Goal: Transaction & Acquisition: Download file/media

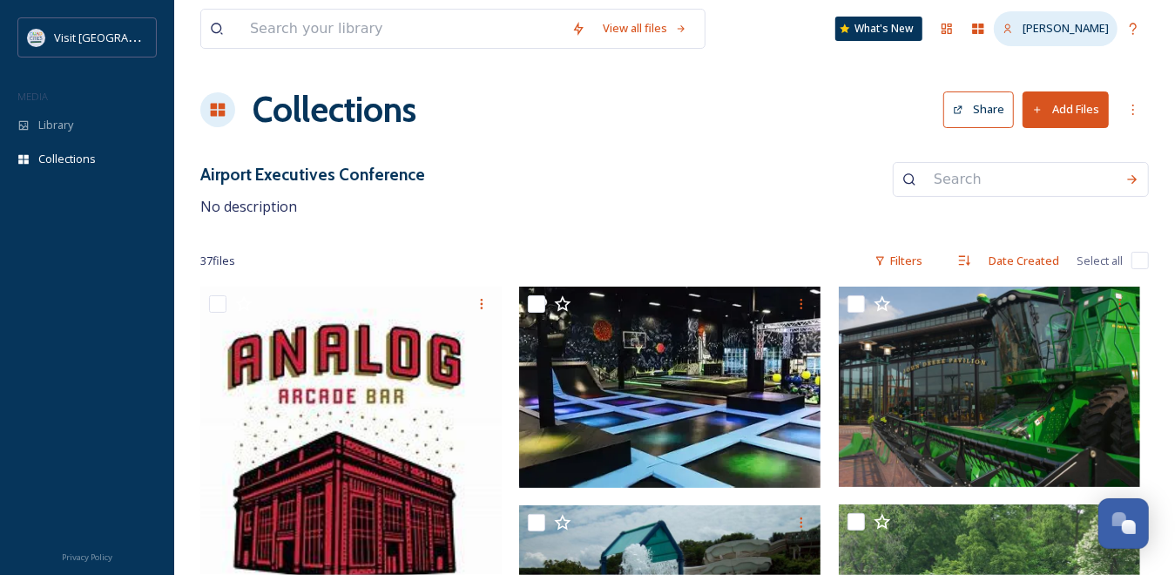
click at [1058, 30] on span "[PERSON_NAME]" at bounding box center [1066, 28] width 86 height 16
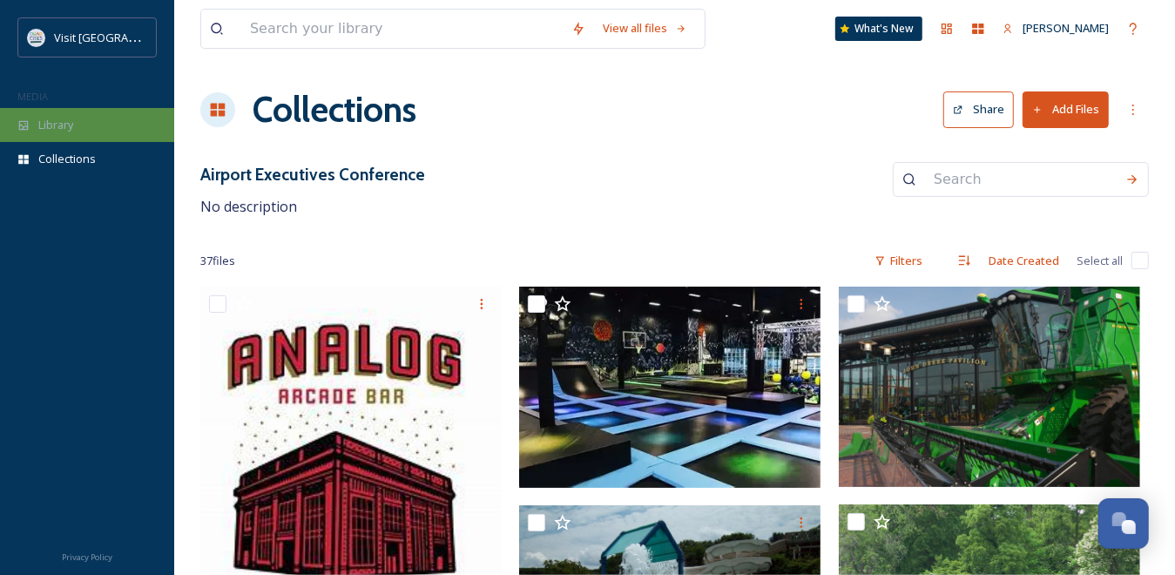
click at [71, 126] on span "Library" at bounding box center [55, 125] width 35 height 17
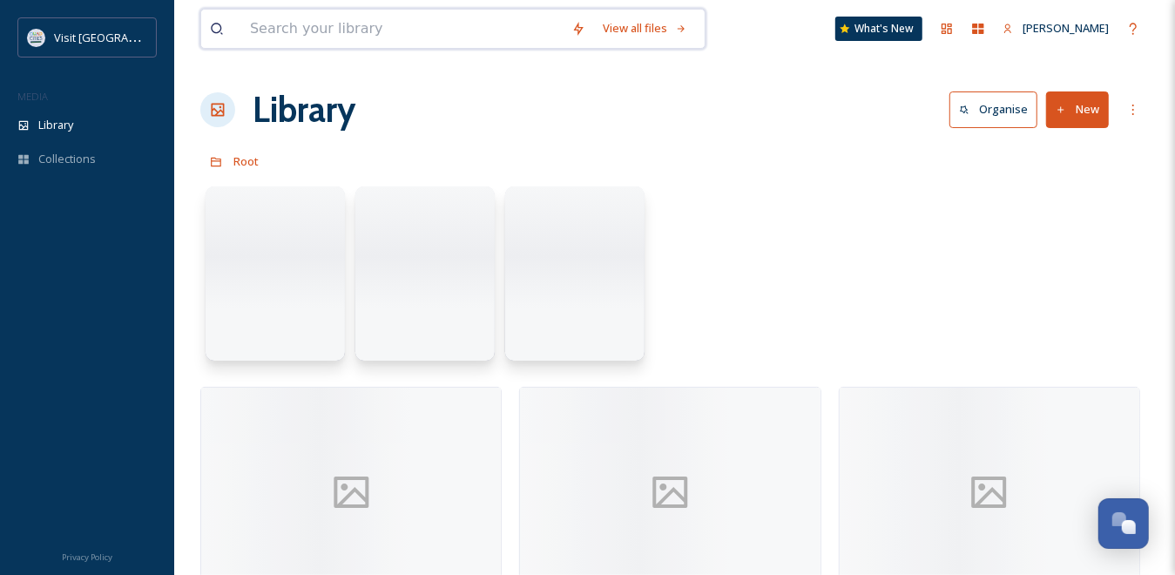
click at [329, 30] on input at bounding box center [402, 29] width 322 height 38
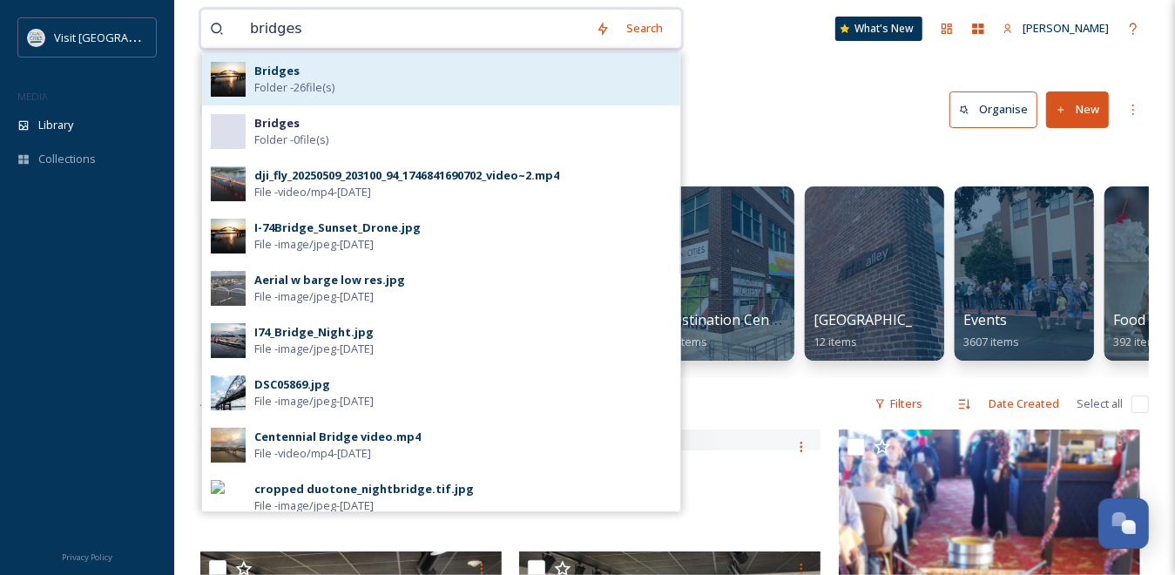
type input "bridges"
click at [308, 81] on span "Folder - 26 file(s)" at bounding box center [294, 87] width 80 height 17
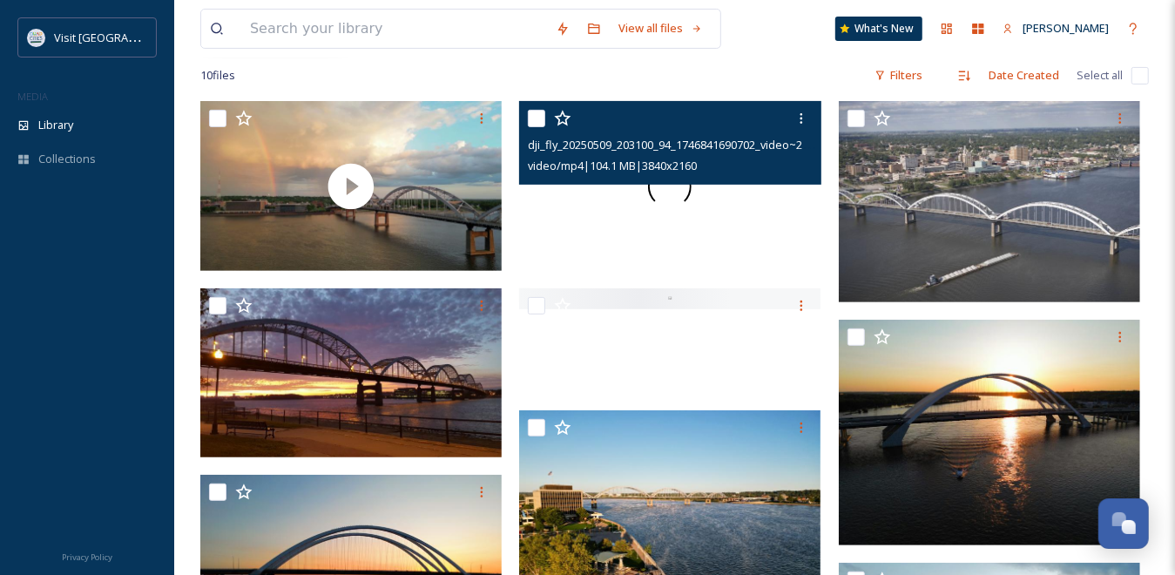
scroll to position [436, 0]
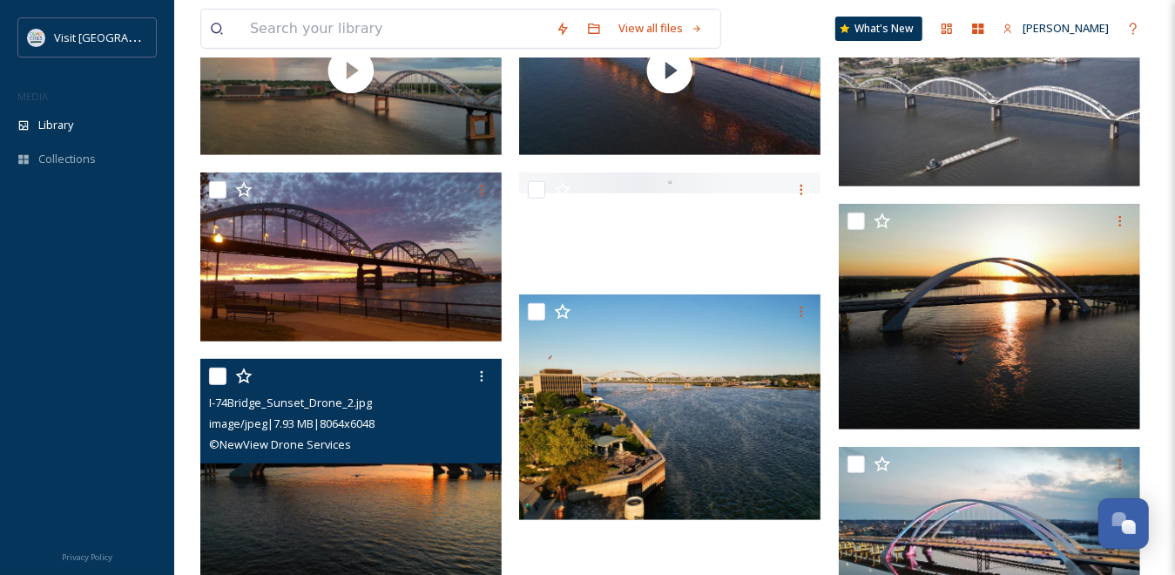
click at [360, 479] on img at bounding box center [350, 472] width 301 height 227
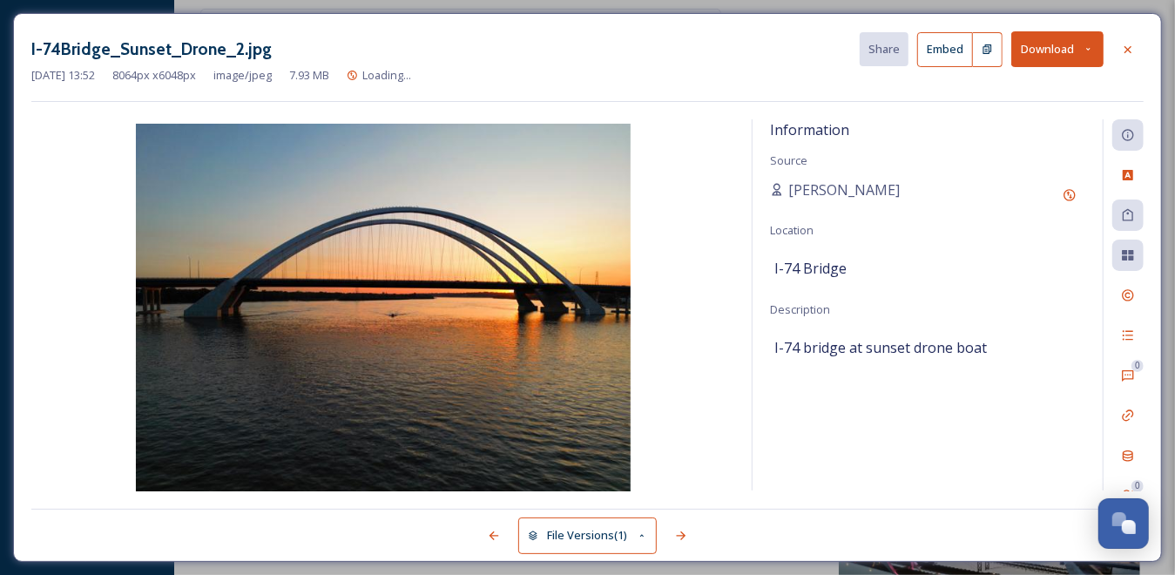
click at [658, 568] on div "I-74Bridge_Sunset_Drone_2.jpg Share Embed Download [DATE] 13:52 8064 px x 6048 …" at bounding box center [587, 287] width 1175 height 575
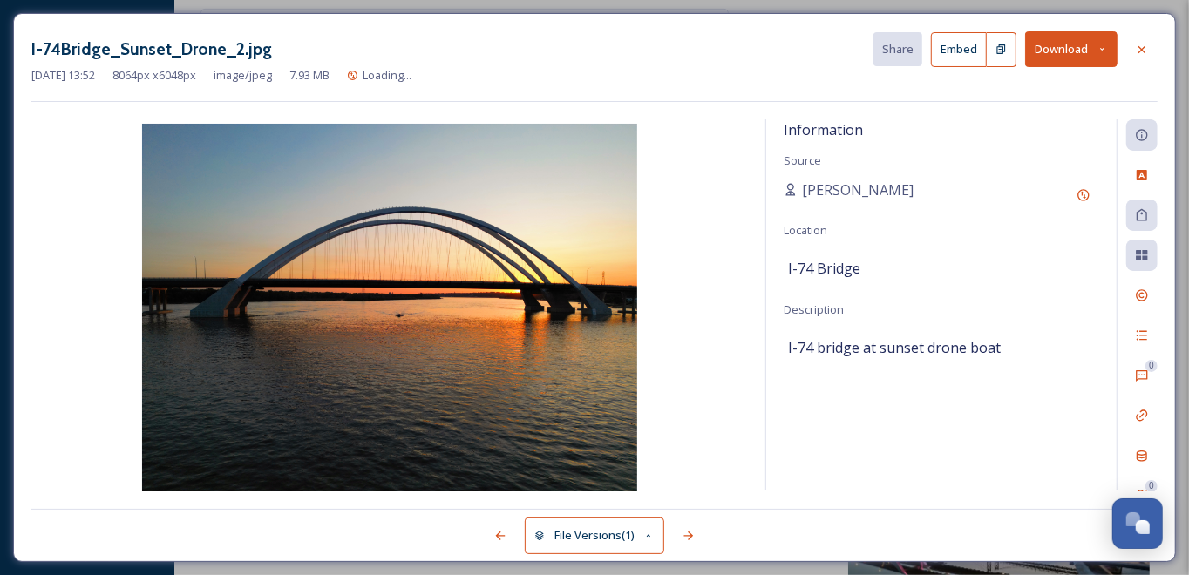
click at [724, 132] on img at bounding box center [389, 309] width 716 height 371
click at [1061, 51] on button "Download" at bounding box center [1071, 49] width 92 height 36
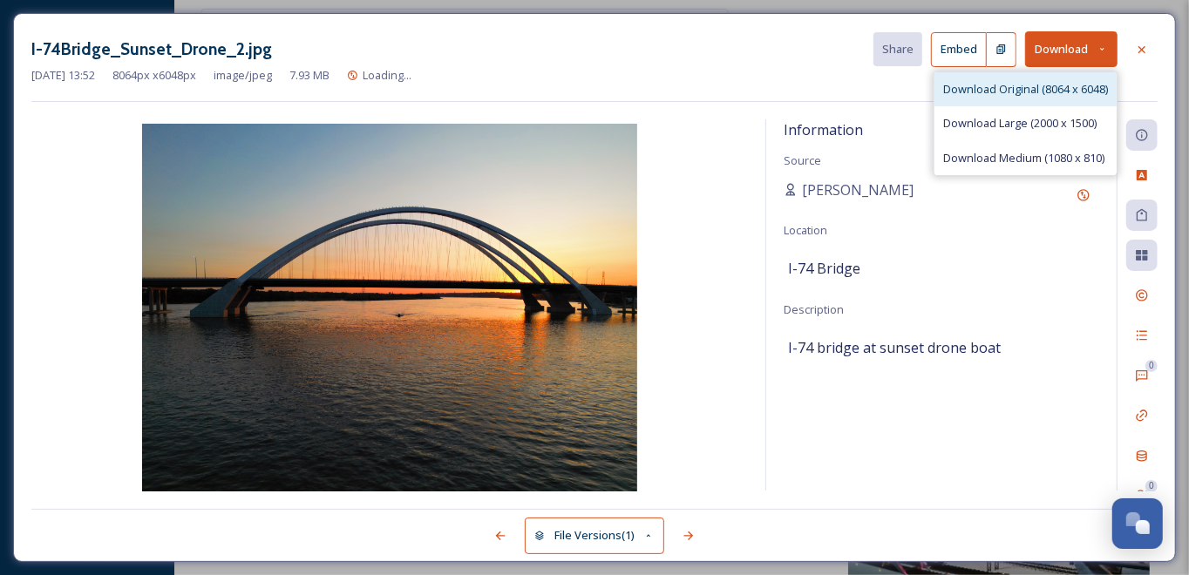
click at [1037, 90] on span "Download Original (8064 x 6048)" at bounding box center [1025, 89] width 165 height 17
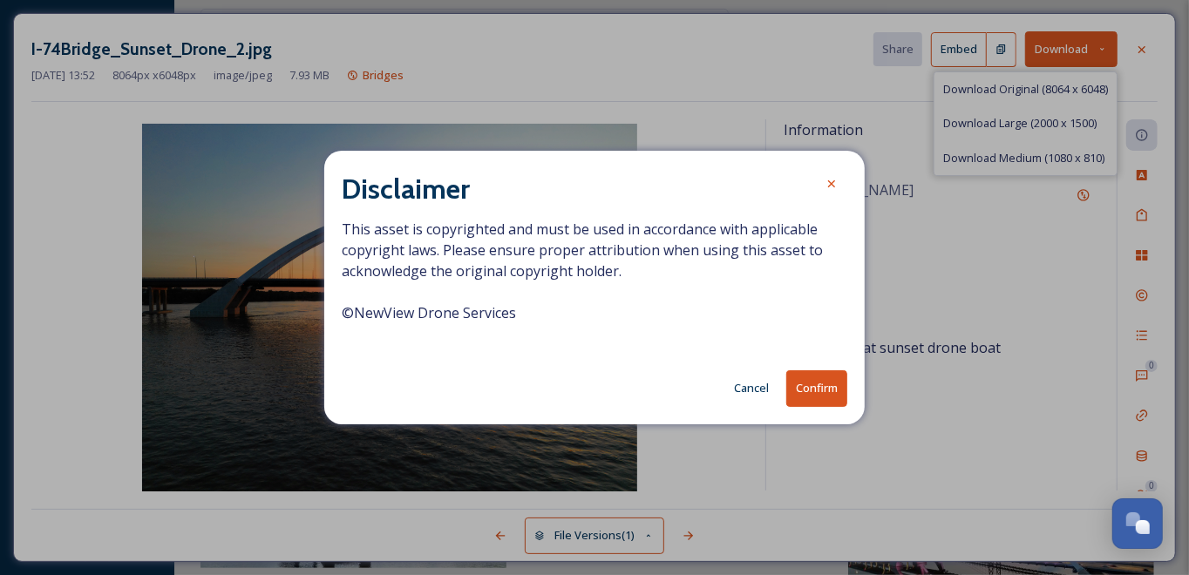
click at [753, 383] on button "Cancel" at bounding box center [751, 388] width 52 height 34
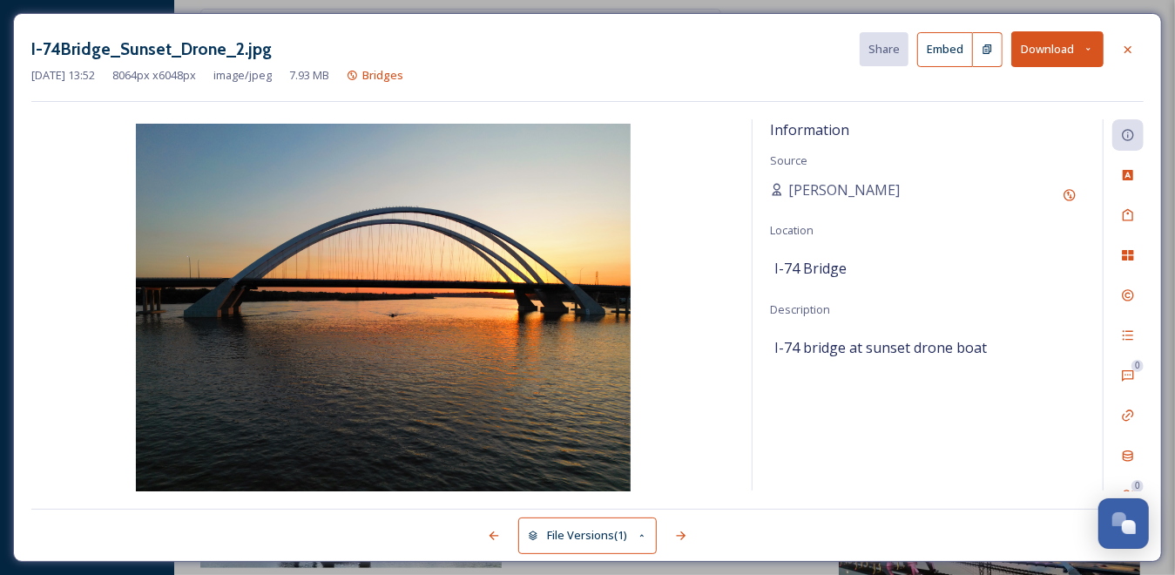
scroll to position [572, 0]
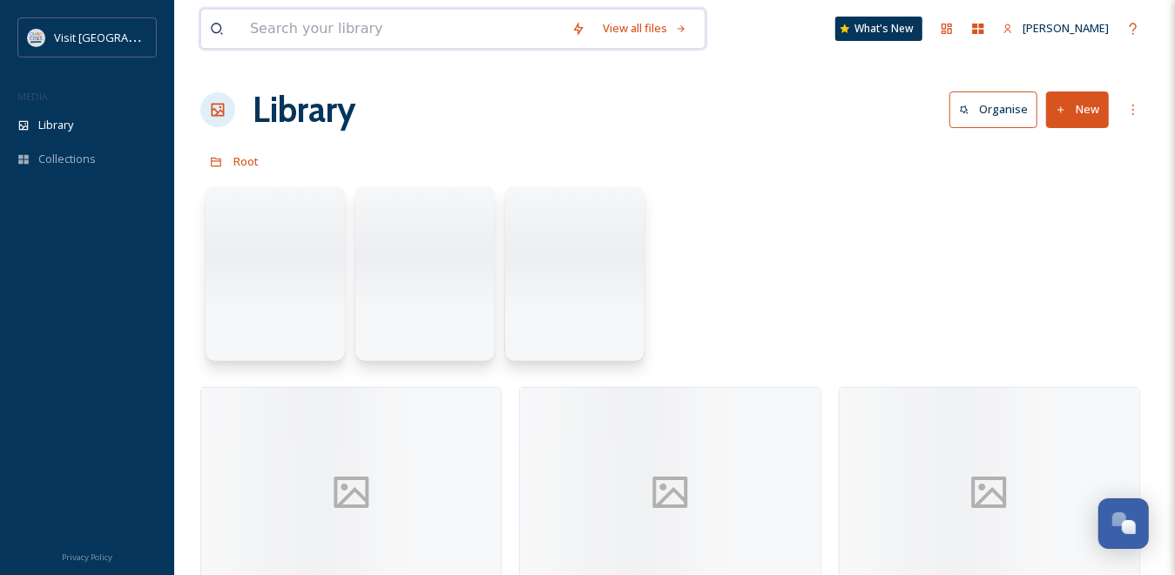
click at [322, 24] on input at bounding box center [402, 29] width 322 height 38
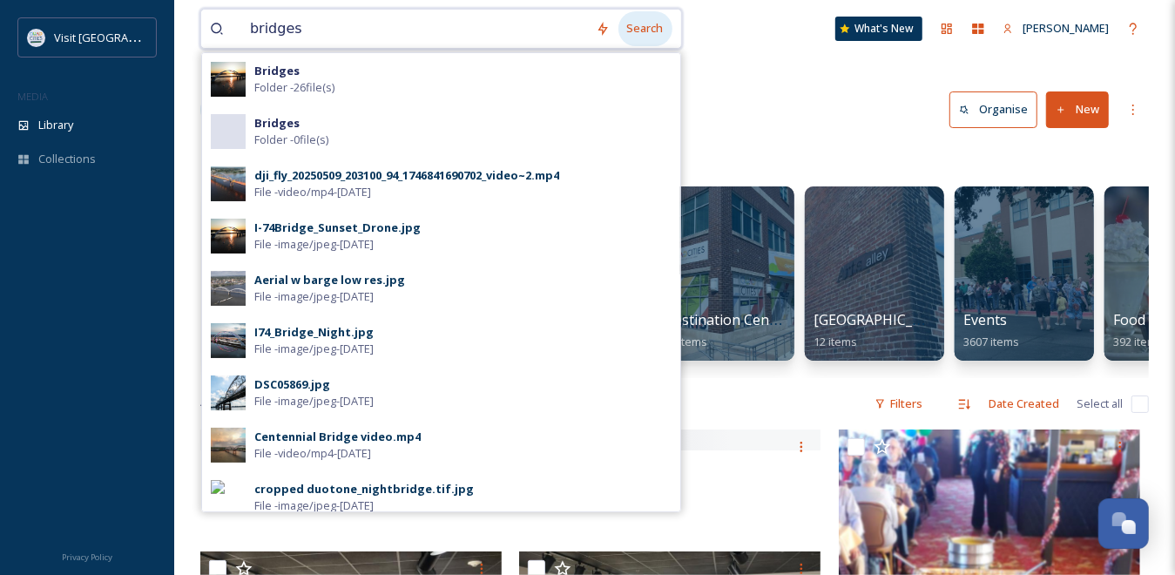
type input "bridges"
click at [639, 29] on div "Search" at bounding box center [646, 28] width 54 height 34
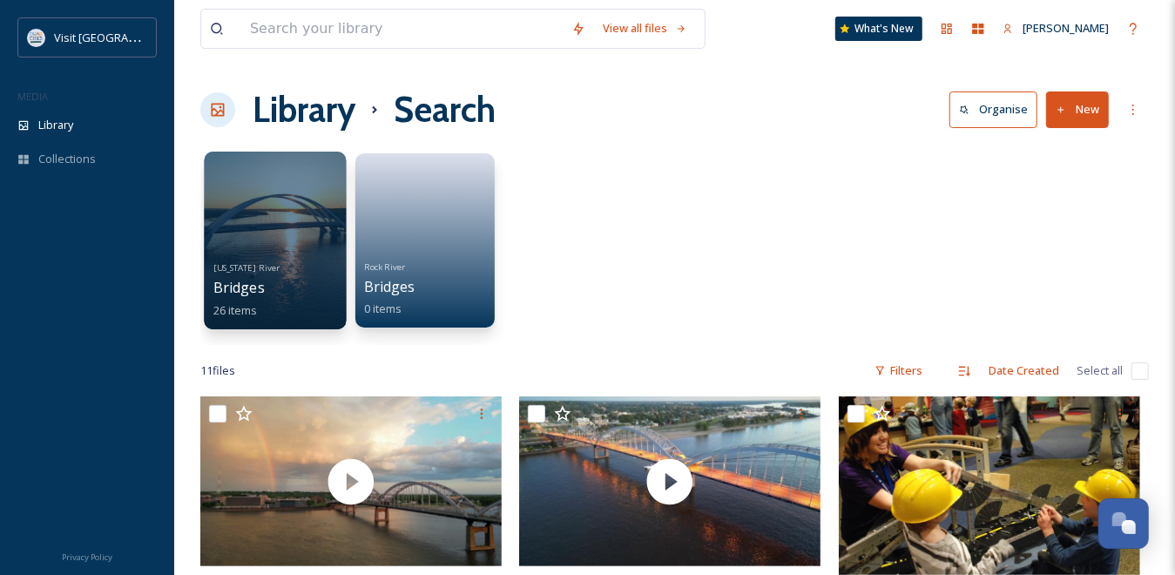
click at [271, 223] on div at bounding box center [275, 241] width 142 height 178
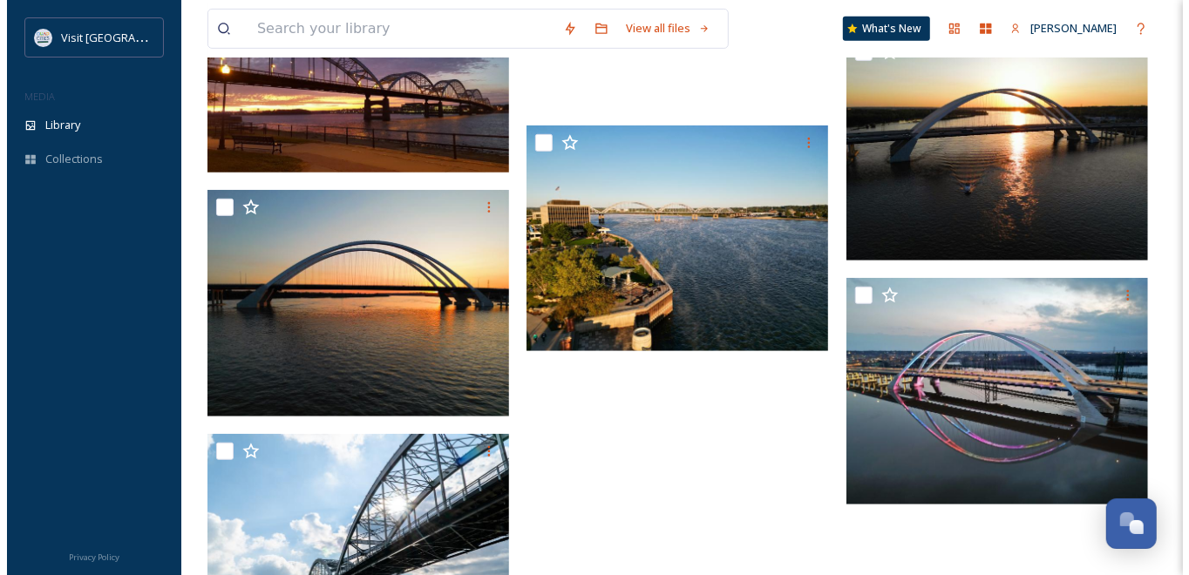
scroll to position [606, 0]
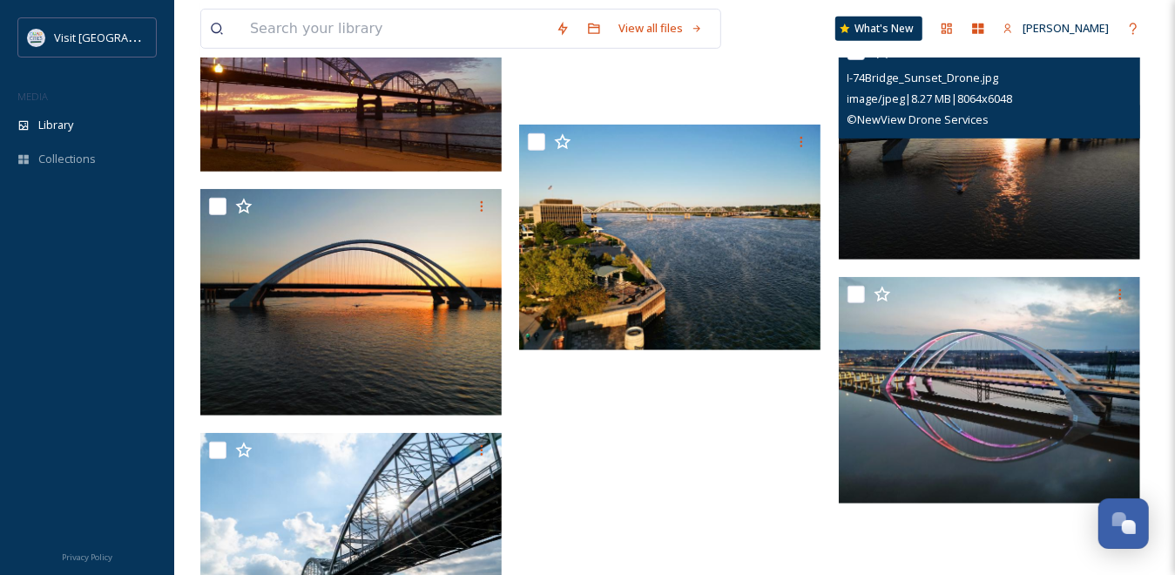
click at [1032, 192] on img at bounding box center [989, 147] width 301 height 227
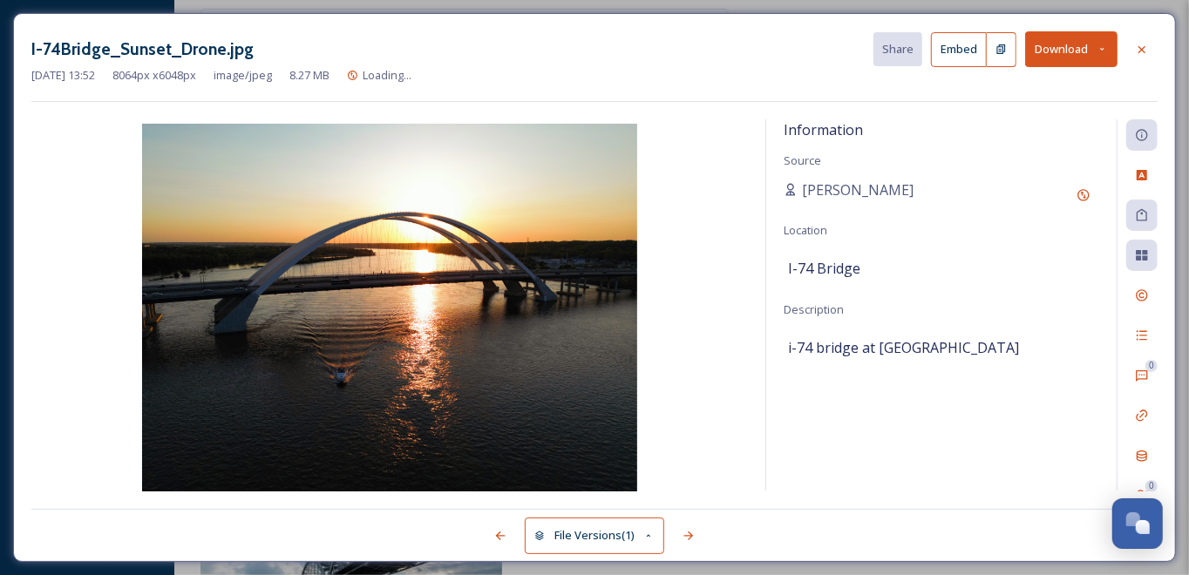
click at [1068, 51] on button "Download" at bounding box center [1071, 49] width 92 height 36
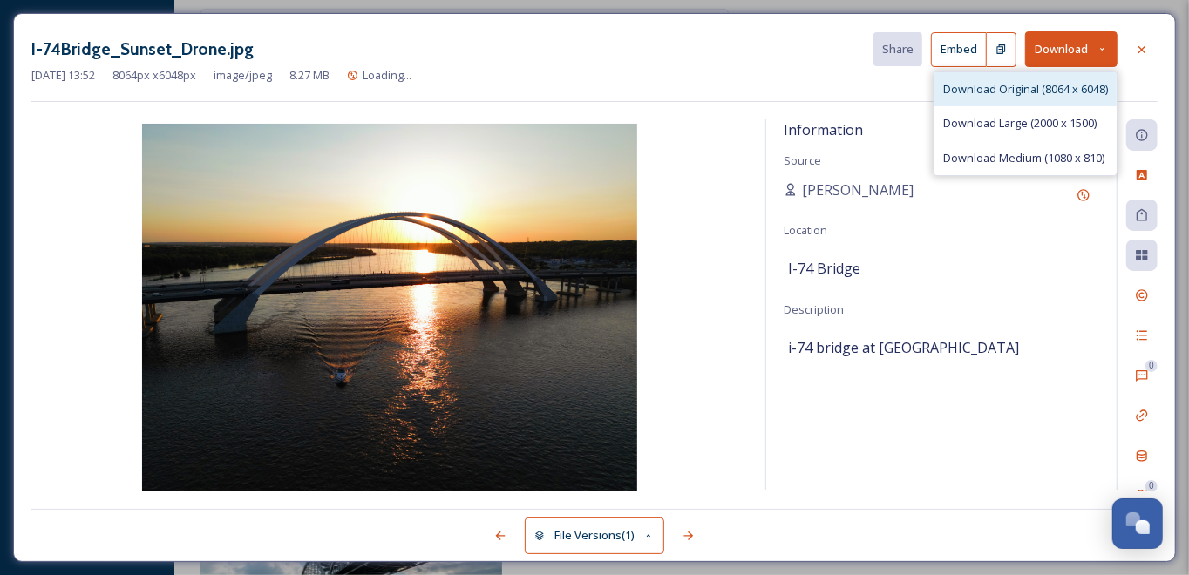
click at [1053, 86] on span "Download Original (8064 x 6048)" at bounding box center [1025, 89] width 165 height 17
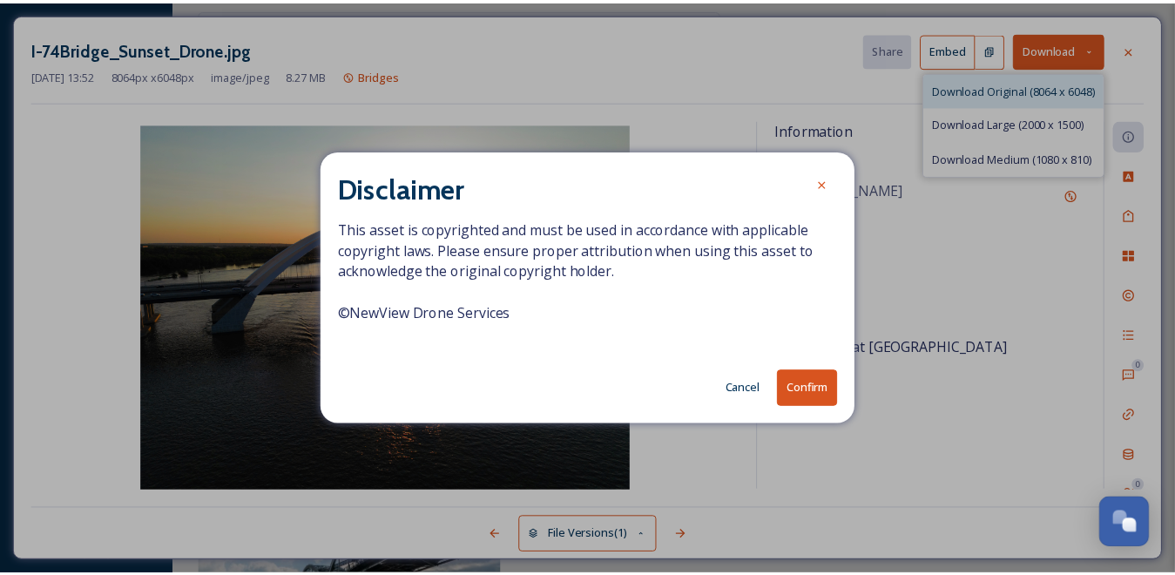
scroll to position [608, 0]
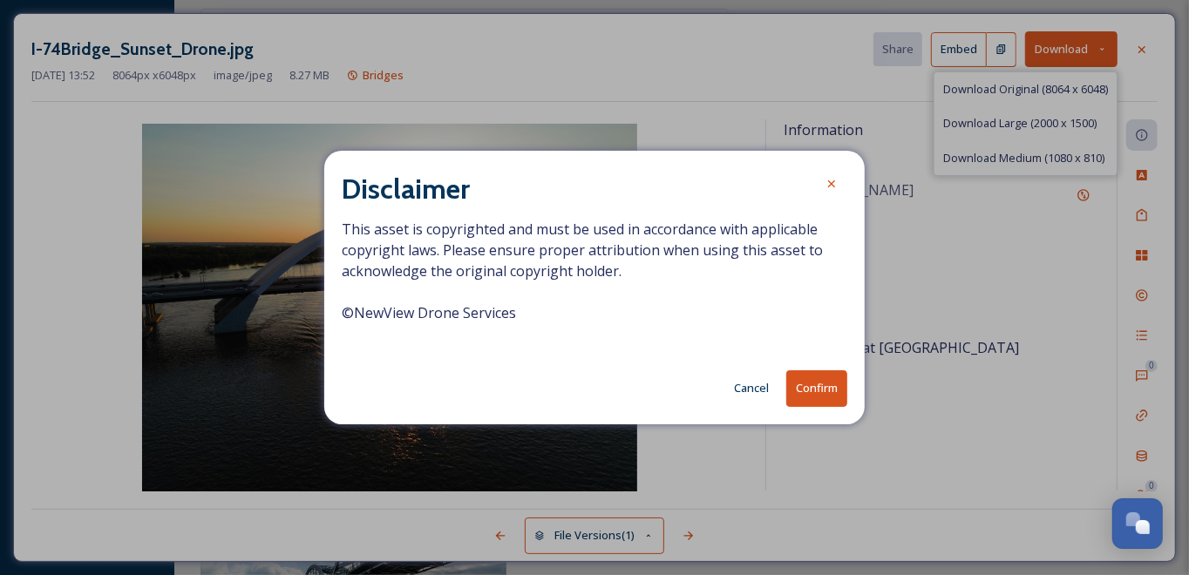
click at [805, 387] on button "Confirm" at bounding box center [816, 388] width 61 height 36
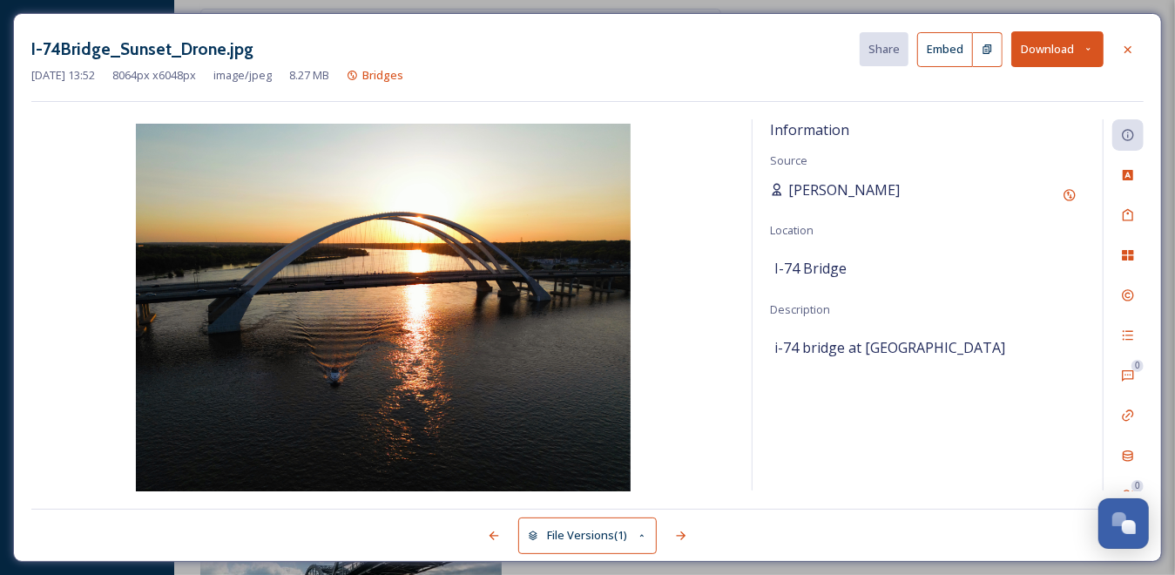
click at [831, 185] on span "[PERSON_NAME]" at bounding box center [845, 189] width 112 height 21
click at [713, 406] on img at bounding box center [382, 309] width 703 height 371
